Goal: Task Accomplishment & Management: Complete application form

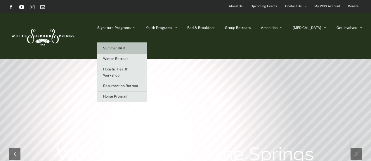
click at [125, 47] on span "Summer R&R" at bounding box center [114, 48] width 22 height 4
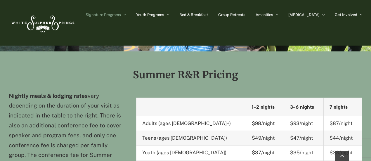
scroll to position [497, 0]
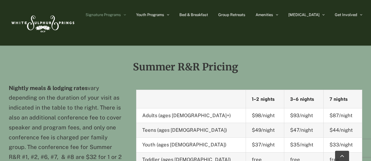
click at [325, 63] on div "Summer R&R Pricing" at bounding box center [186, 63] width 354 height 39
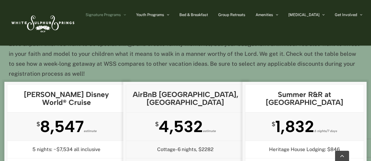
scroll to position [671, 0]
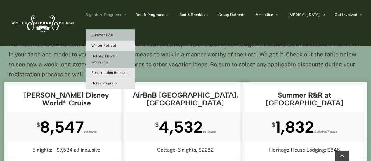
click at [117, 57] on span "Holistic Health Workshop" at bounding box center [103, 59] width 25 height 10
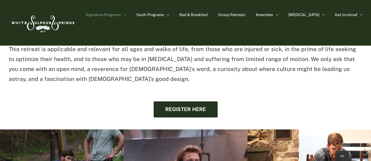
scroll to position [497, 0]
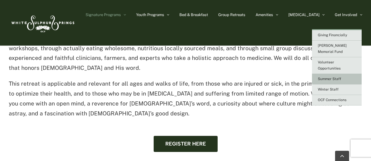
click at [337, 77] on span "Summer Staff" at bounding box center [329, 79] width 23 height 4
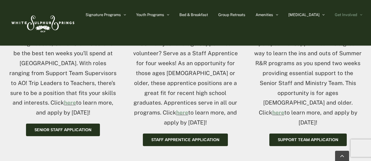
scroll to position [292, 0]
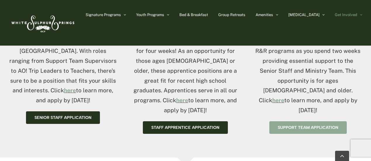
click at [285, 125] on span "Support Team Application" at bounding box center [308, 127] width 61 height 5
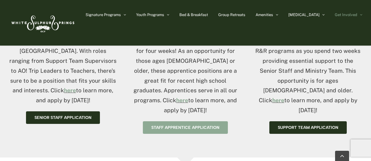
click at [175, 125] on span "Staff Apprentice application" at bounding box center [185, 127] width 68 height 5
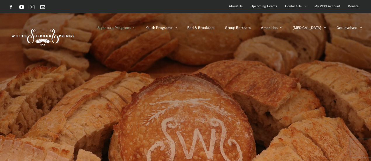
scroll to position [497, 0]
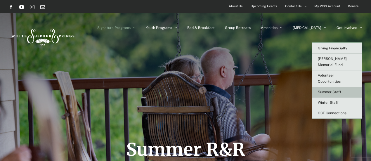
click at [337, 90] on span "Summer Staff" at bounding box center [329, 92] width 23 height 4
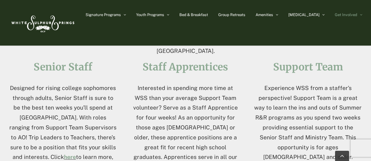
scroll to position [234, 0]
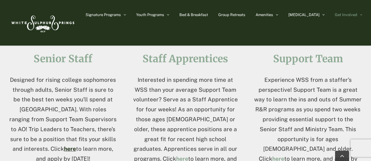
click at [64, 149] on link "here" at bounding box center [70, 149] width 12 height 6
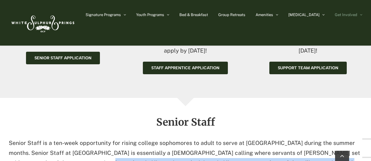
scroll to position [323, 0]
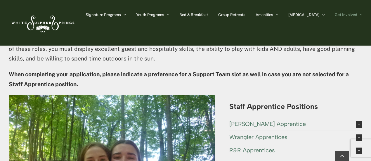
scroll to position [1083, 0]
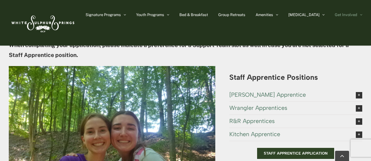
click at [277, 151] on span "Staff Apprentice Application" at bounding box center [296, 153] width 64 height 5
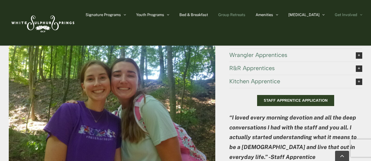
scroll to position [1142, 0]
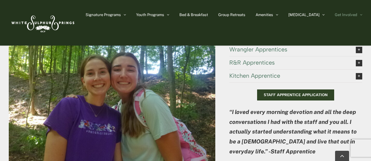
click at [282, 93] on span "Staff Apprentice Application" at bounding box center [296, 95] width 64 height 5
